Goal: Information Seeking & Learning: Learn about a topic

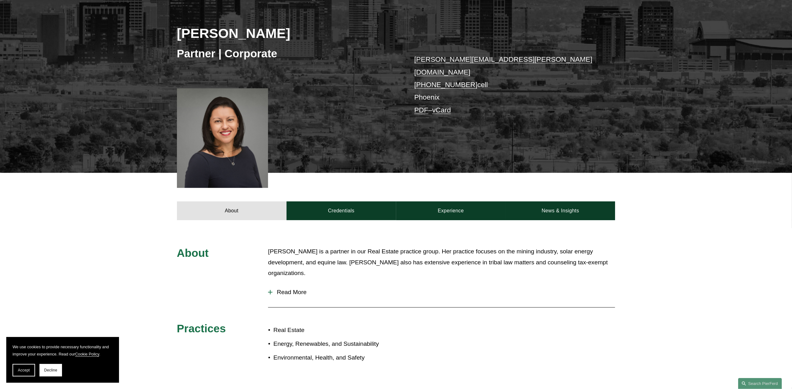
scroll to position [42, 0]
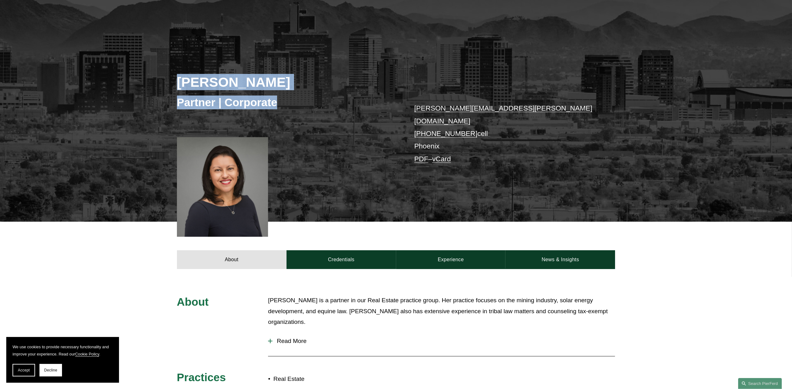
drag, startPoint x: 180, startPoint y: 82, endPoint x: 279, endPoint y: 109, distance: 103.0
click at [279, 109] on div "Marian C. LaLonde Partner | Corporate marian.lalonde@pierferd.com +1.520.270.60…" at bounding box center [396, 129] width 792 height 186
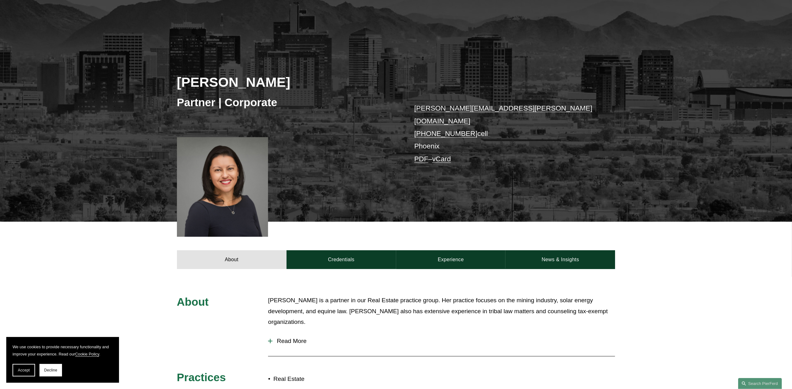
drag, startPoint x: 682, startPoint y: 157, endPoint x: 677, endPoint y: 156, distance: 5.1
click at [683, 157] on div "Marian C. LaLonde Partner | Corporate marian.lalonde@pierferd.com +1.520.270.60…" at bounding box center [396, 129] width 792 height 186
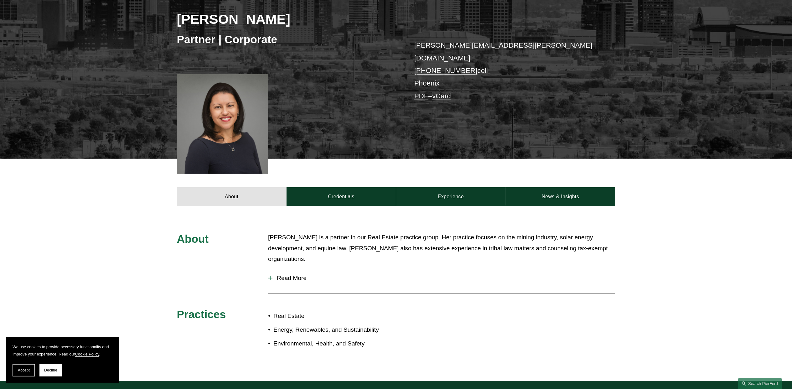
scroll to position [0, 0]
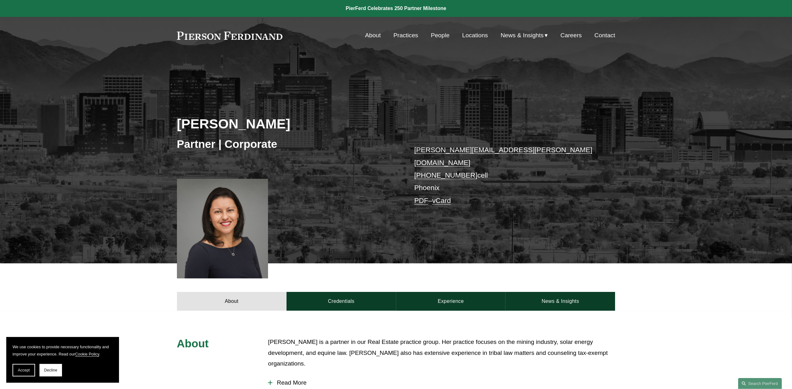
drag, startPoint x: 245, startPoint y: 37, endPoint x: 213, endPoint y: 336, distance: 300.6
click at [212, 336] on h3 "About" at bounding box center [213, 343] width 73 height 14
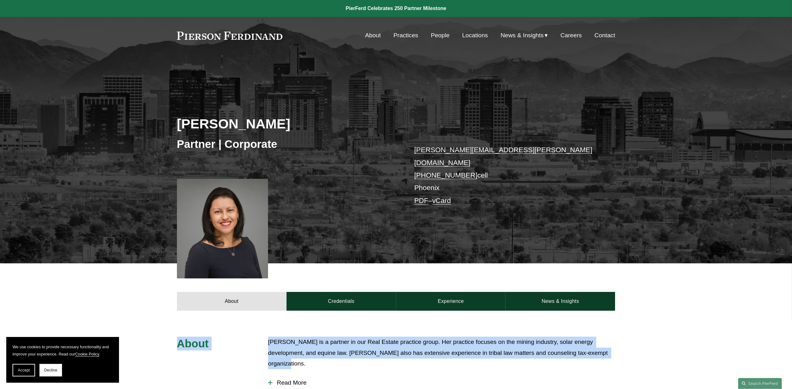
drag, startPoint x: 178, startPoint y: 336, endPoint x: 315, endPoint y: 358, distance: 138.3
drag, startPoint x: 315, startPoint y: 358, endPoint x: 287, endPoint y: 344, distance: 30.8
copy div "About Marian LaLonde is a partner in our Real Estate practice group. Her practi…"
click at [246, 34] on link at bounding box center [230, 36] width 106 height 8
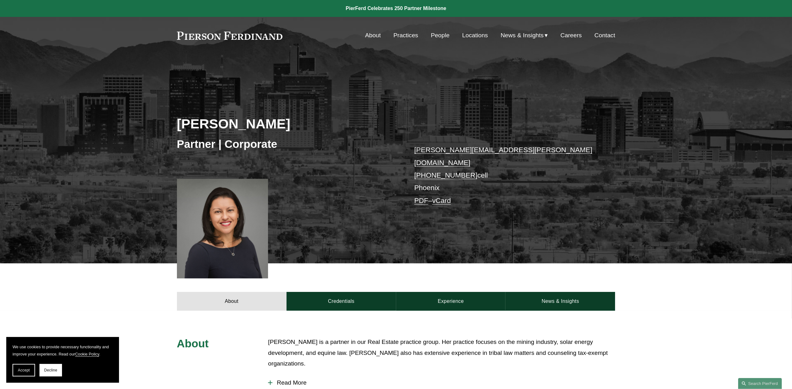
click at [95, 279] on div "About Credentials Experience News & Insights" at bounding box center [396, 286] width 792 height 47
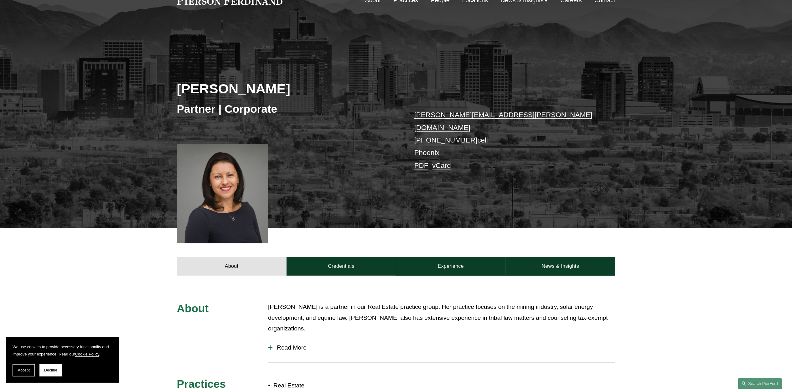
scroll to position [83, 0]
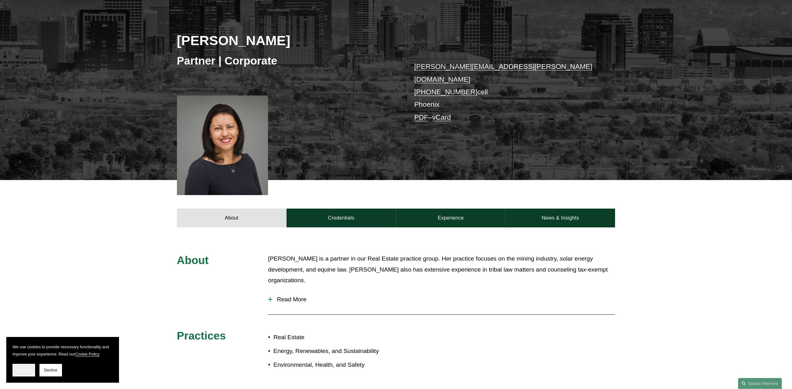
click at [22, 373] on button "Accept" at bounding box center [24, 370] width 23 height 13
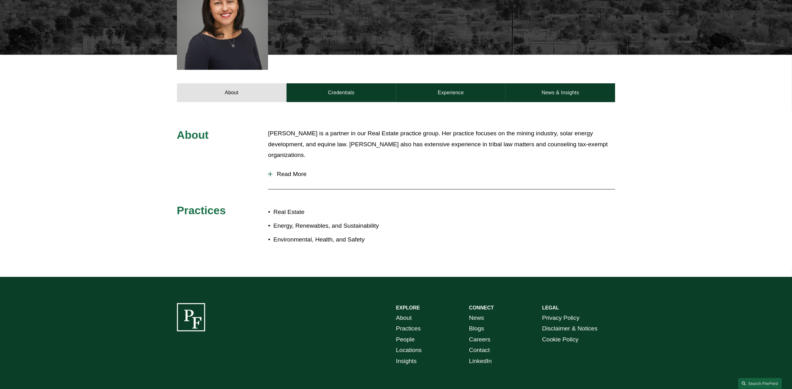
scroll to position [167, 0]
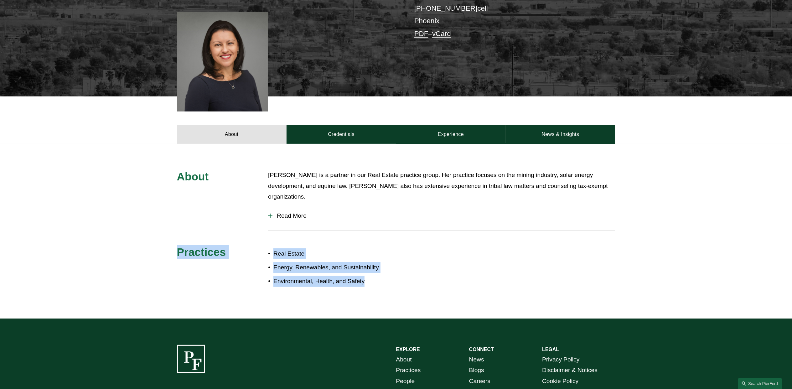
drag, startPoint x: 178, startPoint y: 246, endPoint x: 371, endPoint y: 278, distance: 195.7
click at [371, 278] on div "About Marian LaLonde is a partner in our Real Estate practice group. Her practi…" at bounding box center [396, 231] width 792 height 122
drag, startPoint x: 371, startPoint y: 278, endPoint x: 325, endPoint y: 258, distance: 50.5
copy div "Practices Real Estate Energy, Renewables, and Sustainability Environmental, Hea…"
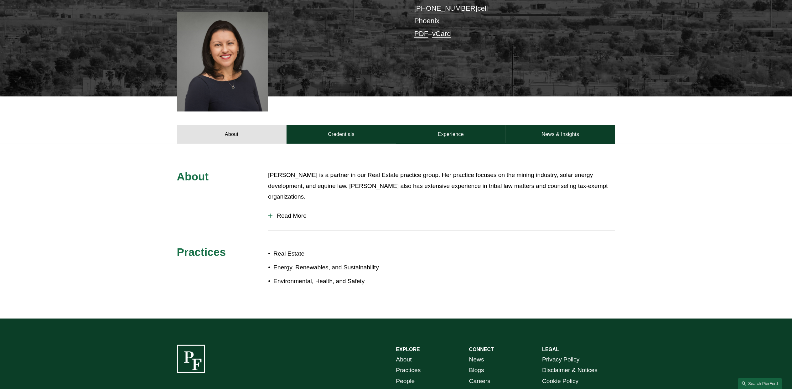
click at [105, 145] on div "About Marian LaLonde is a partner in our Real Estate practice group. Her practi…" at bounding box center [396, 231] width 792 height 175
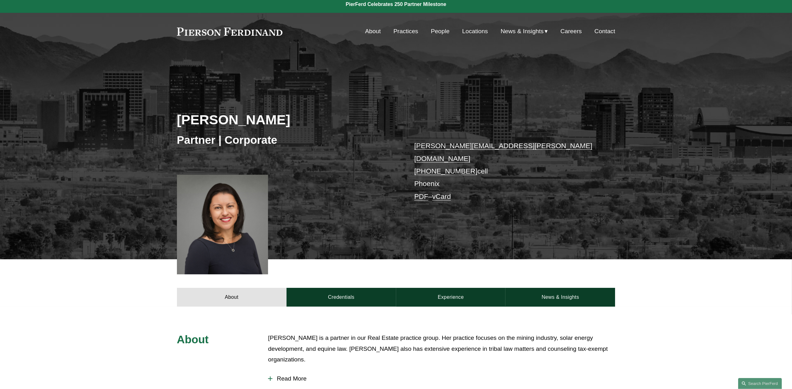
scroll to position [0, 0]
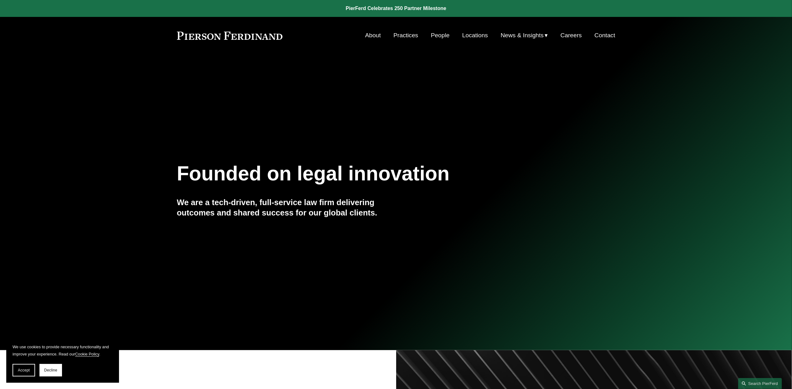
click at [371, 38] on link "About" at bounding box center [373, 35] width 16 height 12
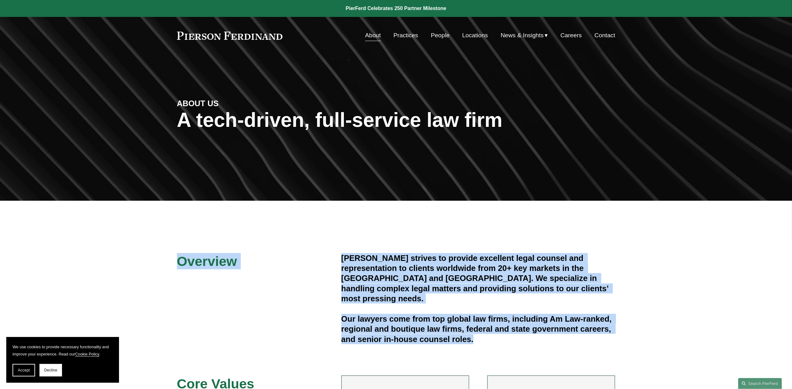
drag, startPoint x: 166, startPoint y: 262, endPoint x: 484, endPoint y: 337, distance: 326.6
copy div "Overview [PERSON_NAME] strives to provide excellent legal counsel and represent…"
